Goal: Task Accomplishment & Management: Use online tool/utility

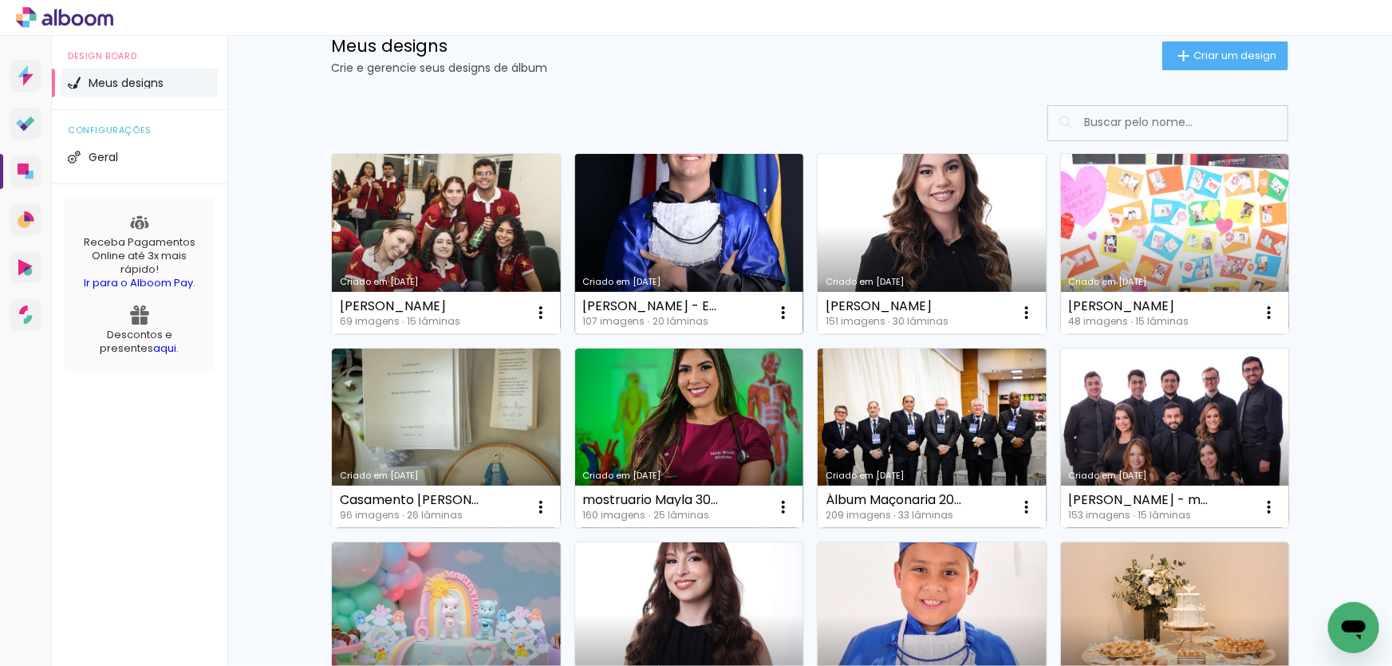
scroll to position [72, 0]
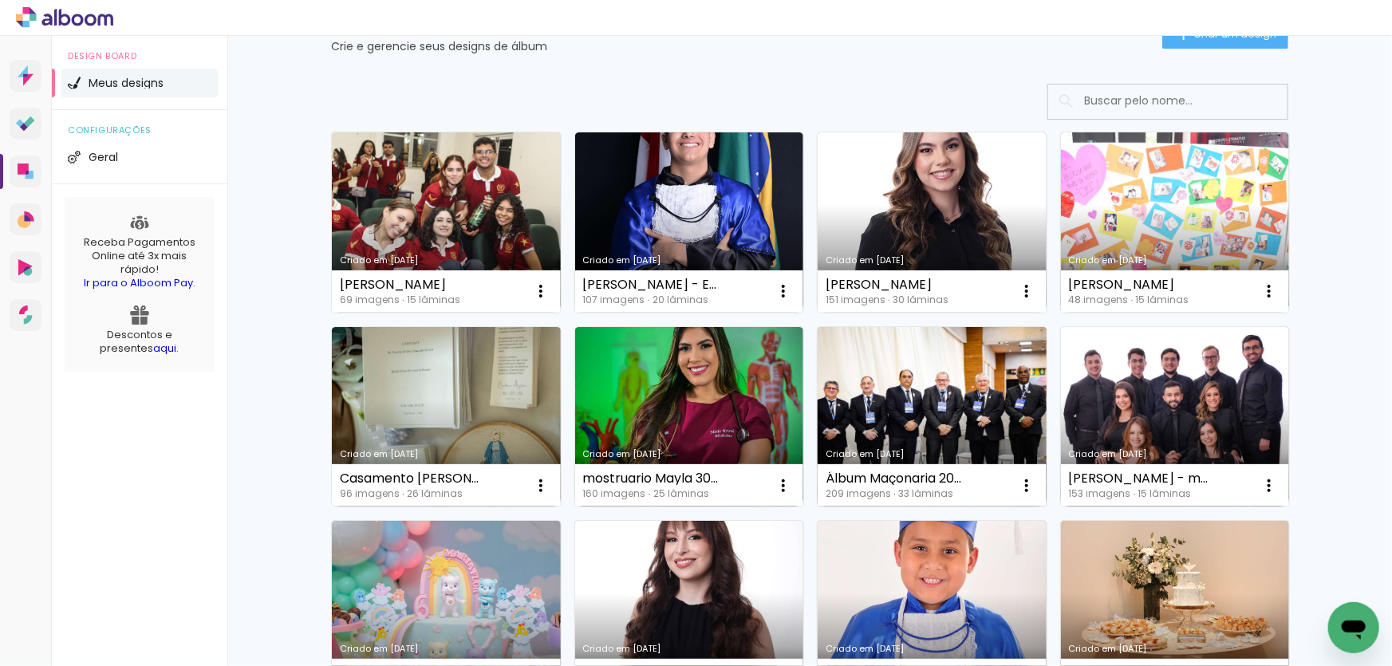
click at [954, 401] on link "Criado em [DATE]" at bounding box center [931, 417] width 229 height 180
